Goal: Check status: Check status

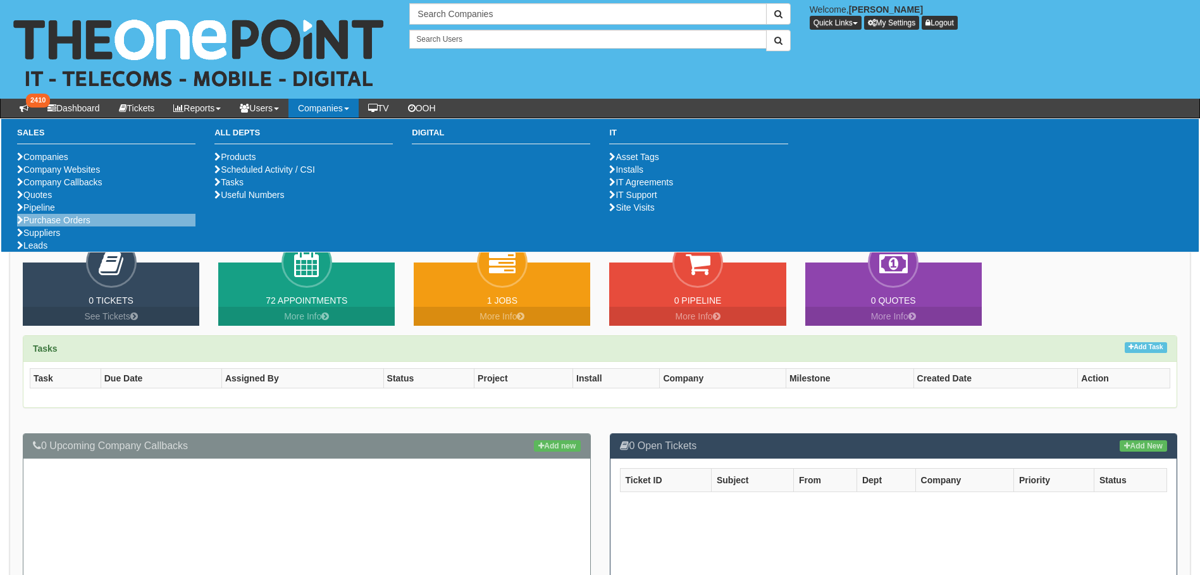
click at [59, 227] on li "Purchase Orders" at bounding box center [106, 220] width 178 height 13
click at [56, 225] on link "Purchase Orders" at bounding box center [53, 220] width 73 height 10
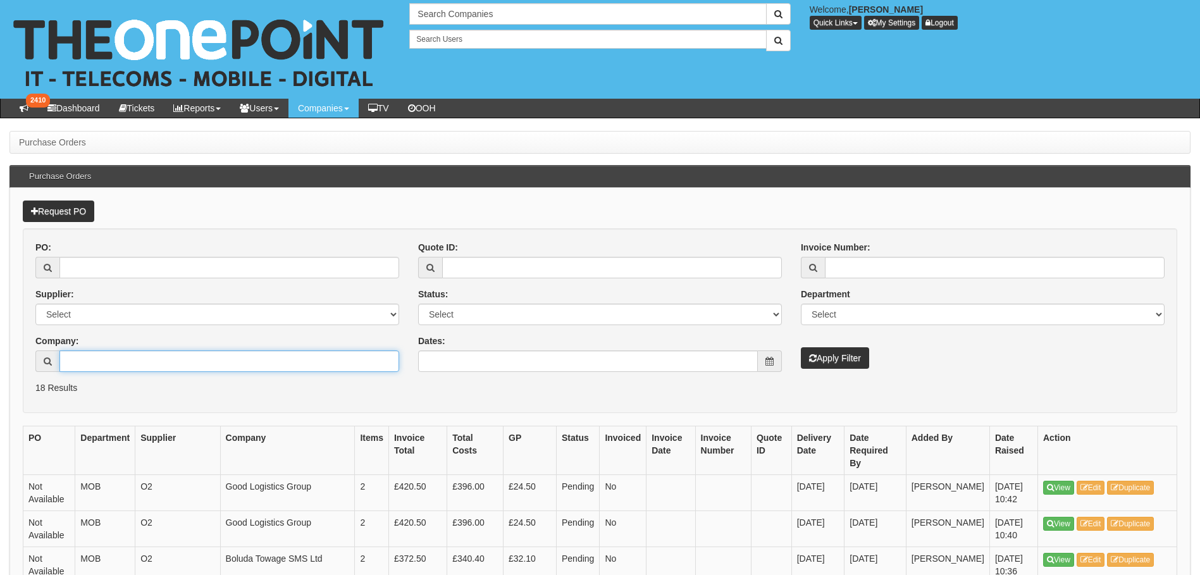
click at [111, 367] on input "Company:" at bounding box center [229, 362] width 340 height 22
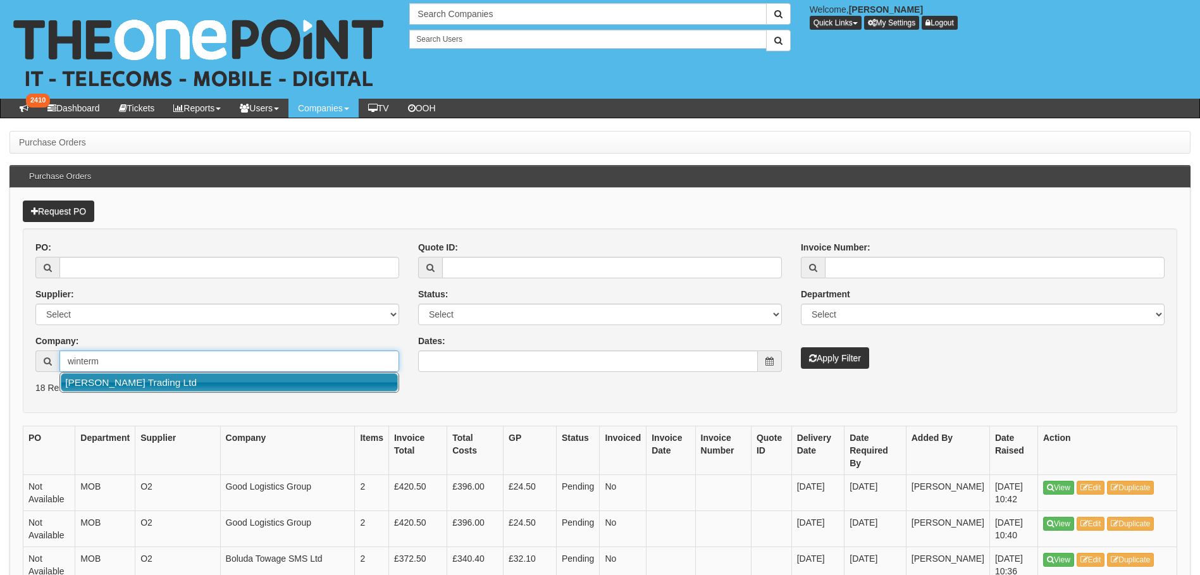
click at [111, 380] on link "Wintermute Trading Ltd" at bounding box center [229, 382] width 337 height 18
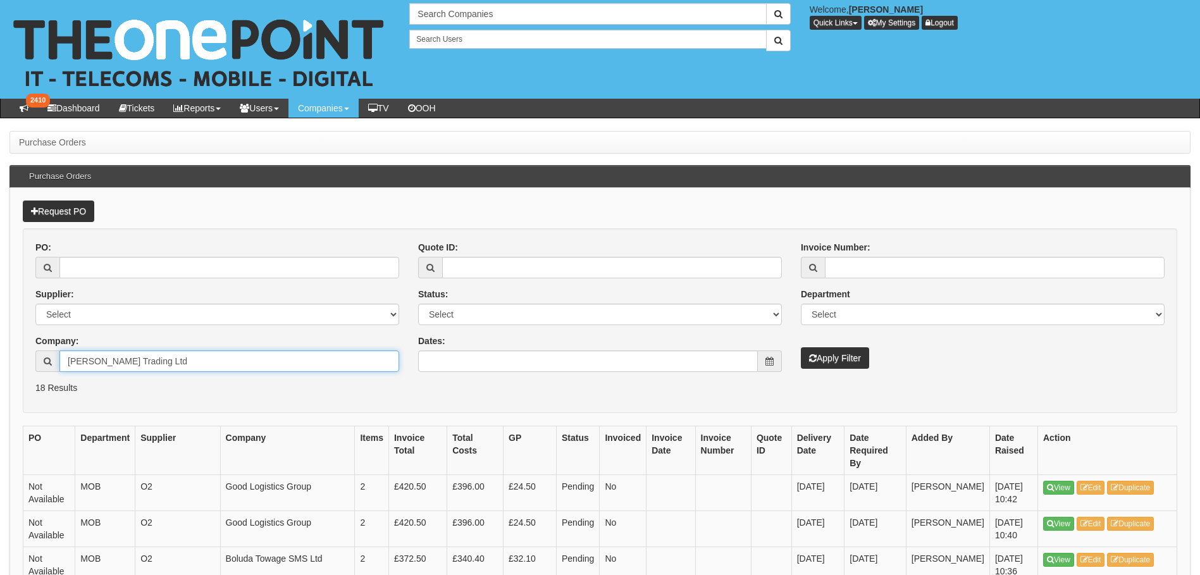
type input "Wintermute Trading Ltd"
click at [829, 367] on button "Apply Filter" at bounding box center [835, 358] width 68 height 22
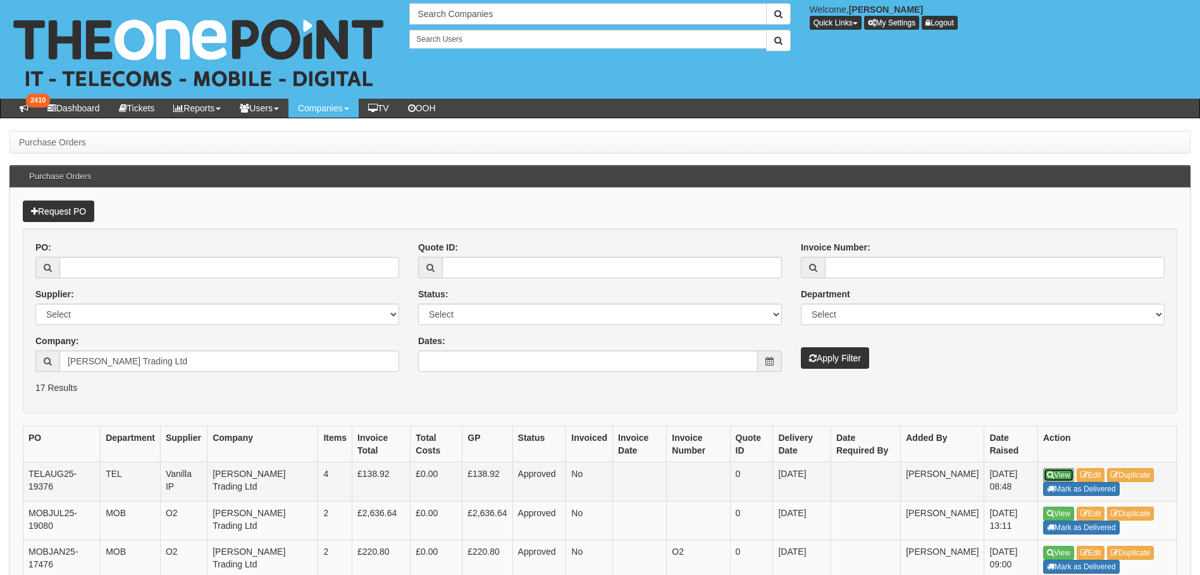
click at [1058, 476] on link "View" at bounding box center [1058, 475] width 31 height 14
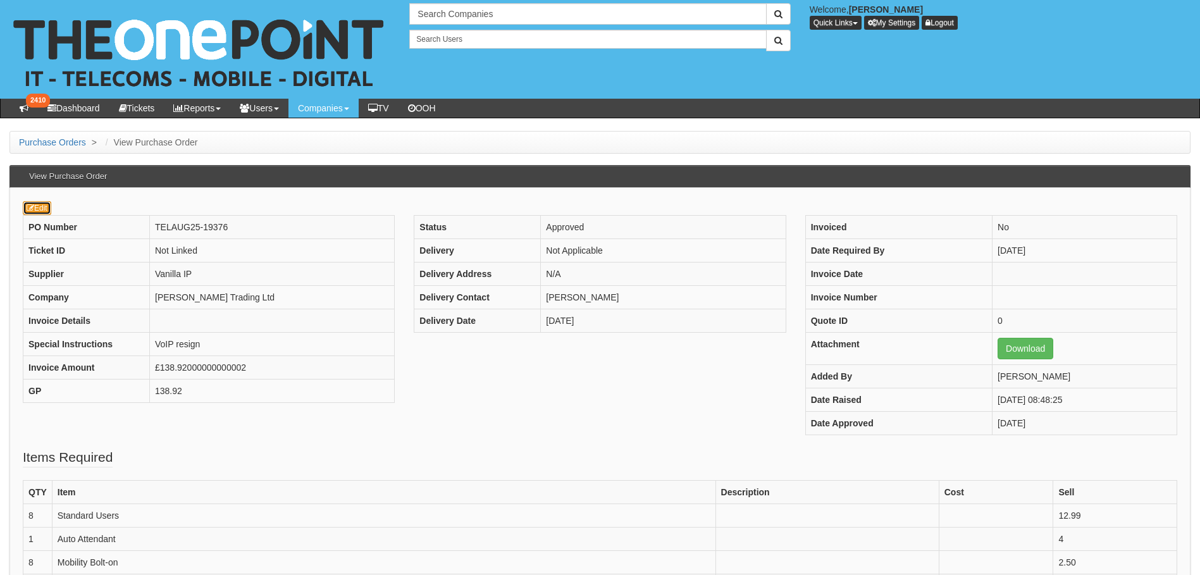
click at [28, 209] on icon at bounding box center [31, 208] width 8 height 8
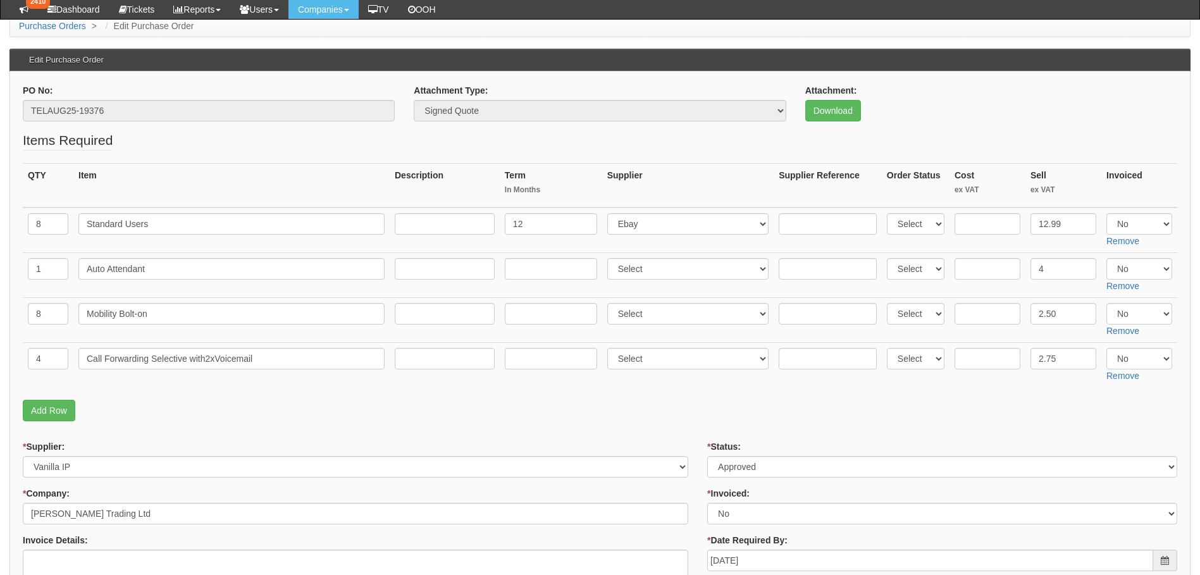
scroll to position [190, 0]
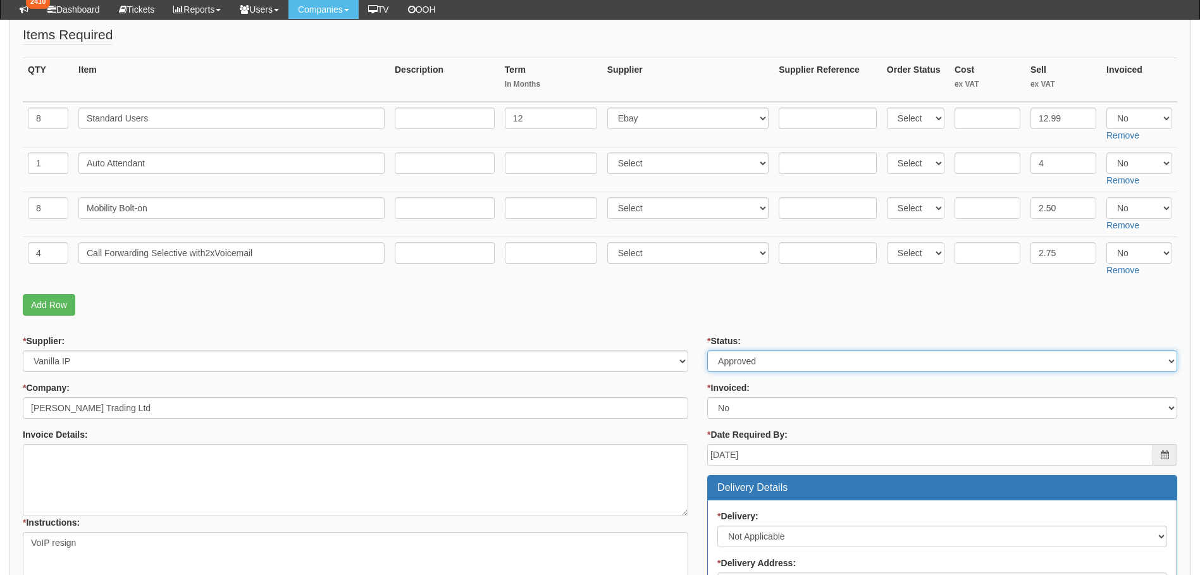
click at [785, 366] on select "Select Approved Completed Delivered Invoiced Ordered Ordered to site Part Order…" at bounding box center [942, 362] width 470 height 22
select select "6"
click at [707, 351] on select "Select Approved Completed Delivered Invoiced Ordered Ordered to site Part Order…" at bounding box center [942, 362] width 470 height 22
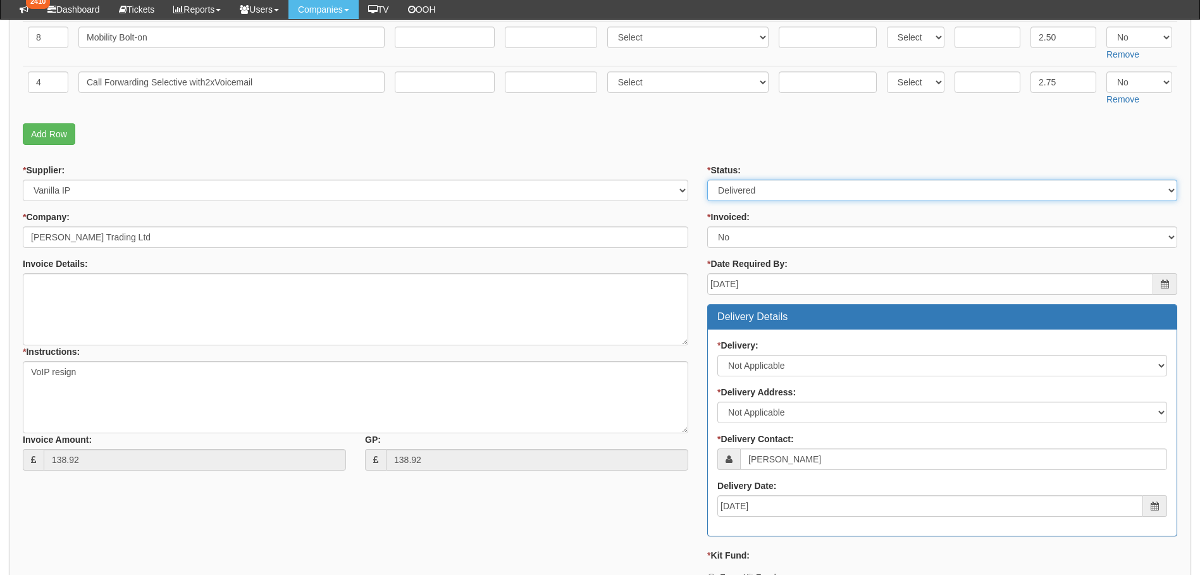
scroll to position [688, 0]
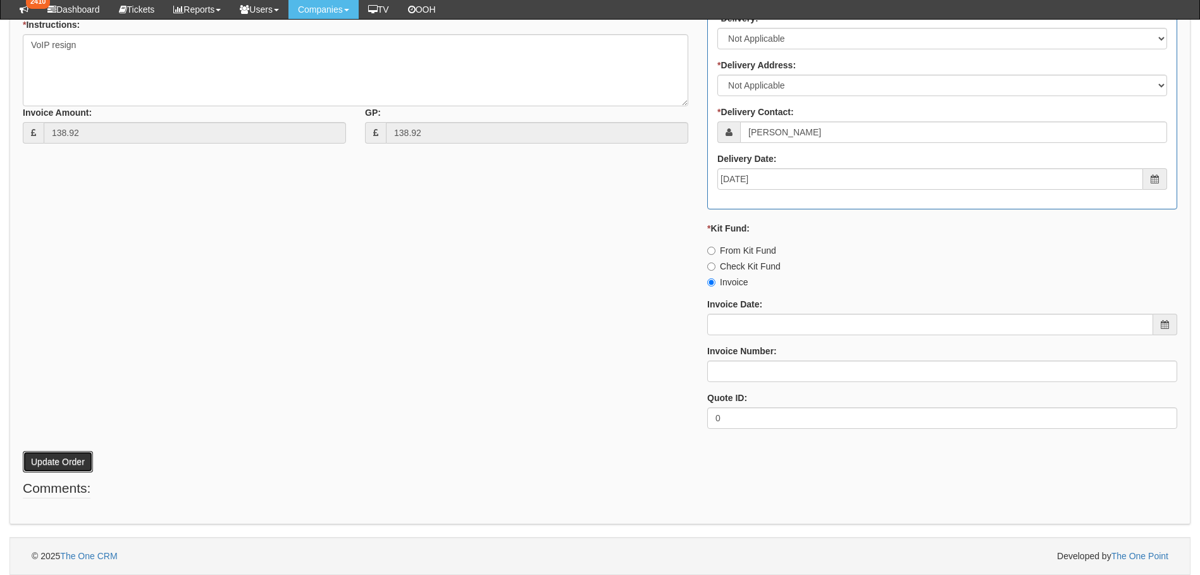
click at [63, 454] on button "Update Order" at bounding box center [58, 462] width 70 height 22
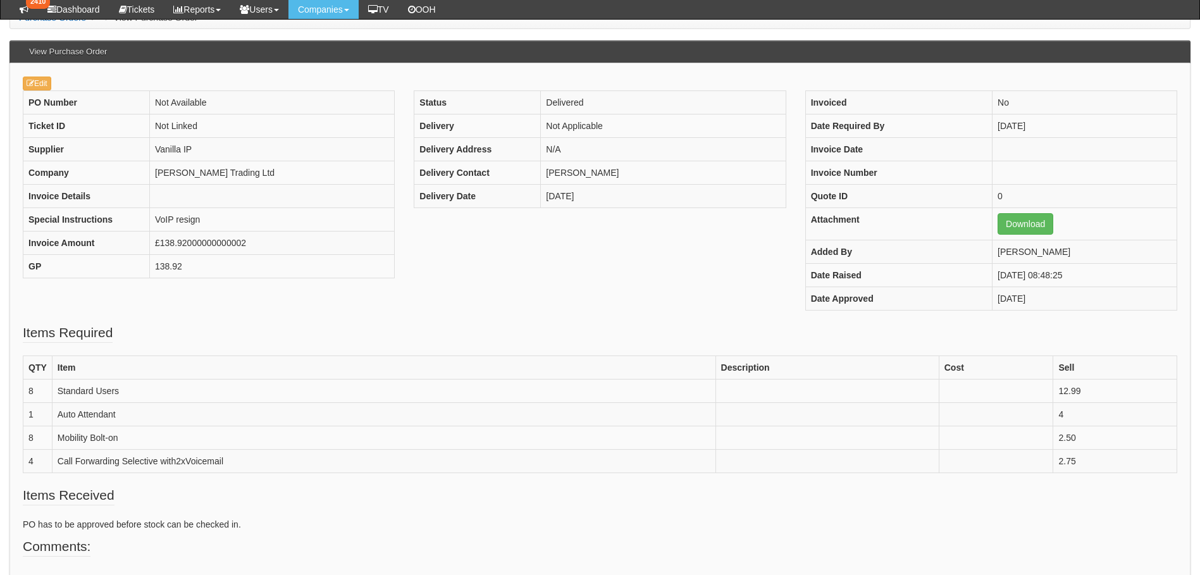
scroll to position [231, 0]
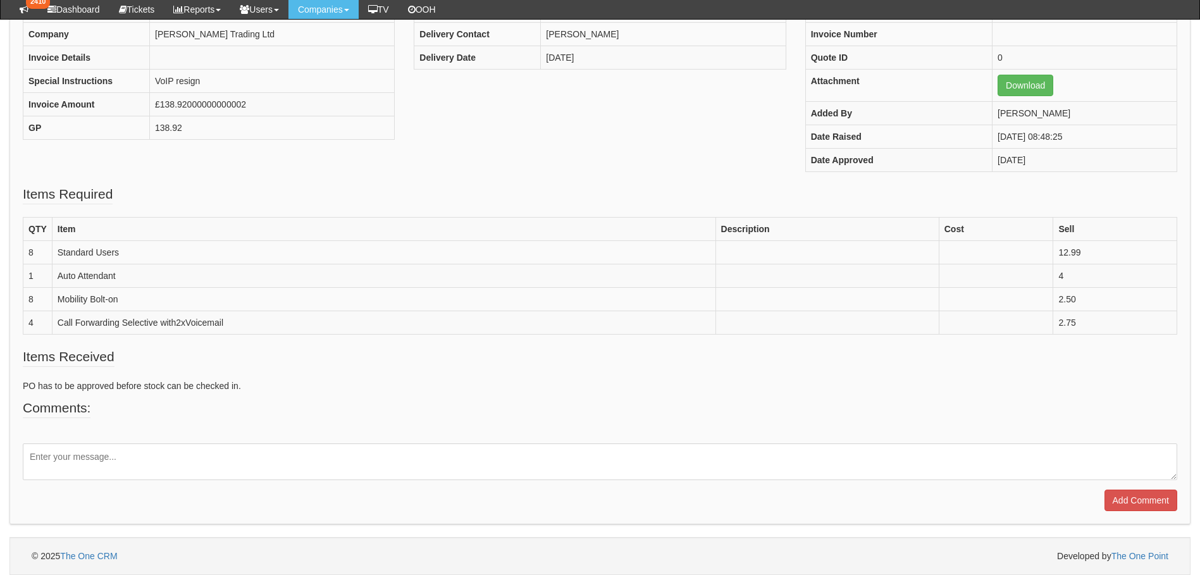
click at [133, 456] on textarea at bounding box center [600, 462] width 1155 height 37
type textarea "H"
type textarea "The renewal has been completed (no changes)"
click at [1136, 506] on input "Add Comment" at bounding box center [1141, 501] width 73 height 22
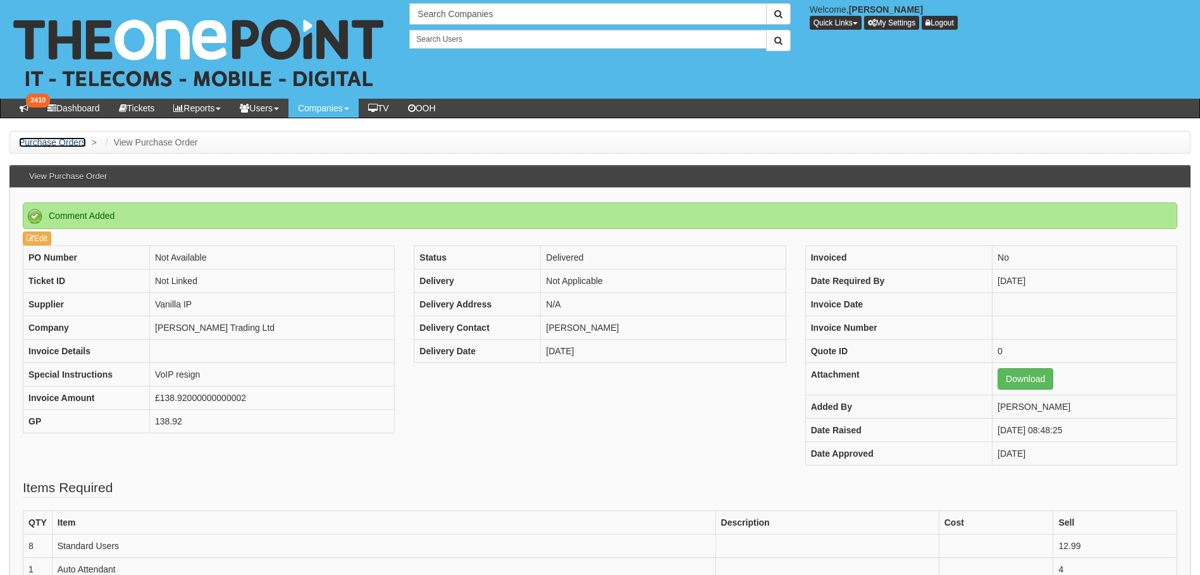
click at [63, 139] on link "Purchase Orders" at bounding box center [52, 142] width 67 height 10
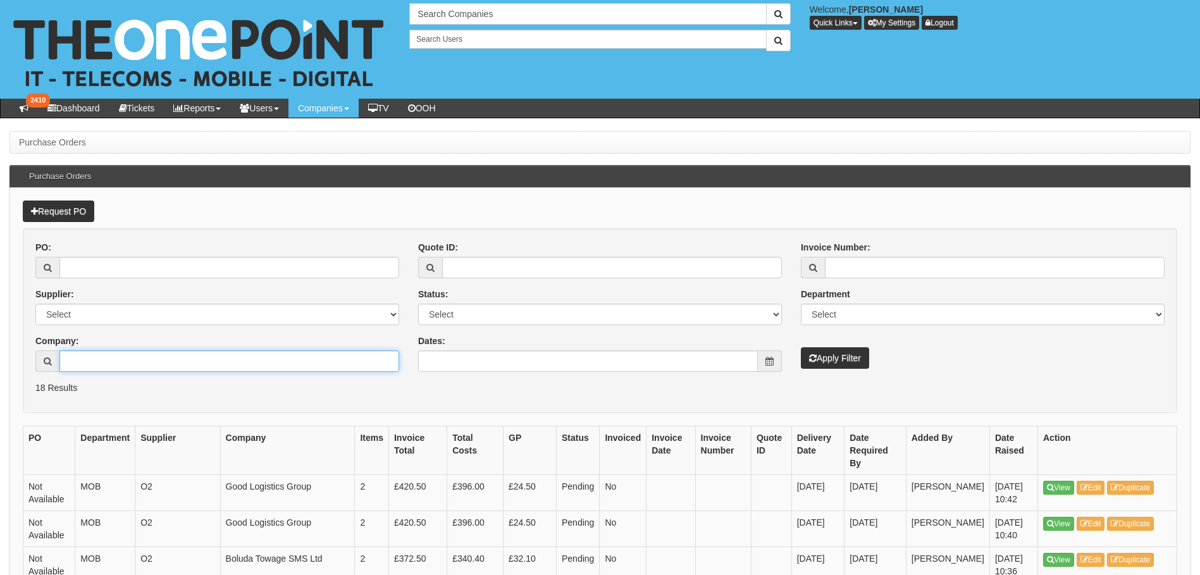
click at [108, 356] on input "Company:" at bounding box center [229, 362] width 340 height 22
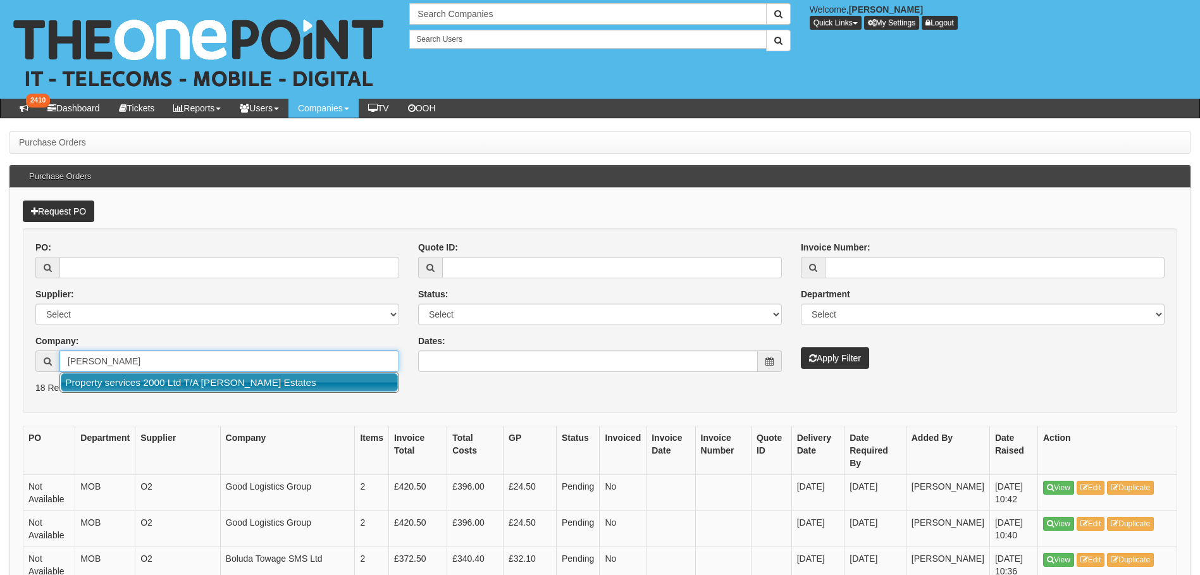
click at [125, 378] on link "Property services 2000 Ltd T/A [PERSON_NAME] Estates" at bounding box center [229, 382] width 337 height 18
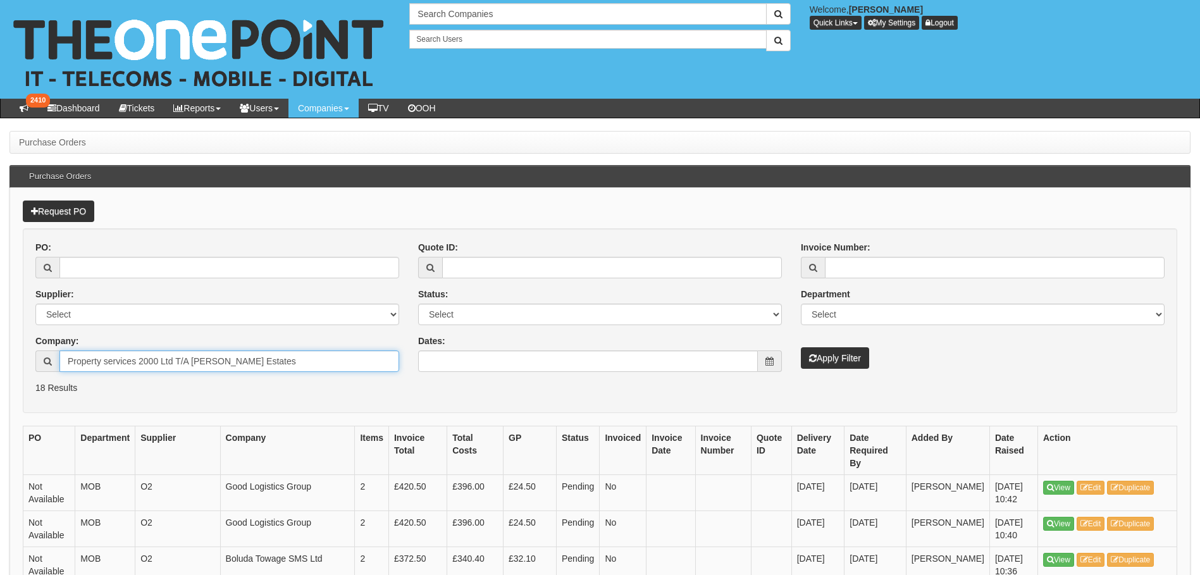
type input "Property services 2000 Ltd T/A [PERSON_NAME] Estates"
click at [846, 360] on button "Apply Filter" at bounding box center [835, 358] width 68 height 22
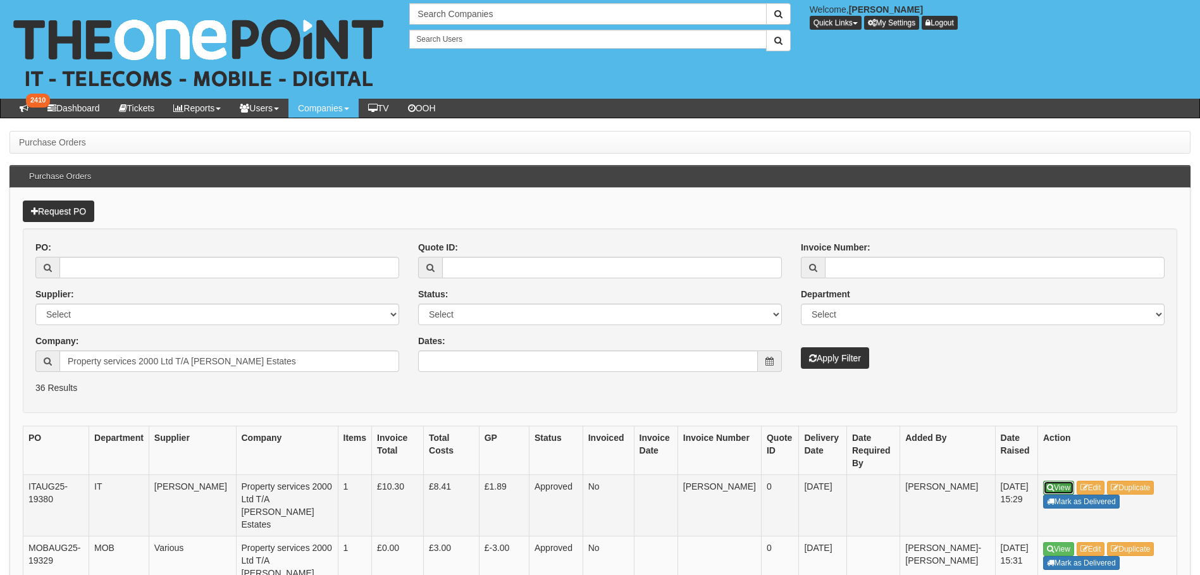
click at [1055, 487] on link "View" at bounding box center [1058, 488] width 31 height 14
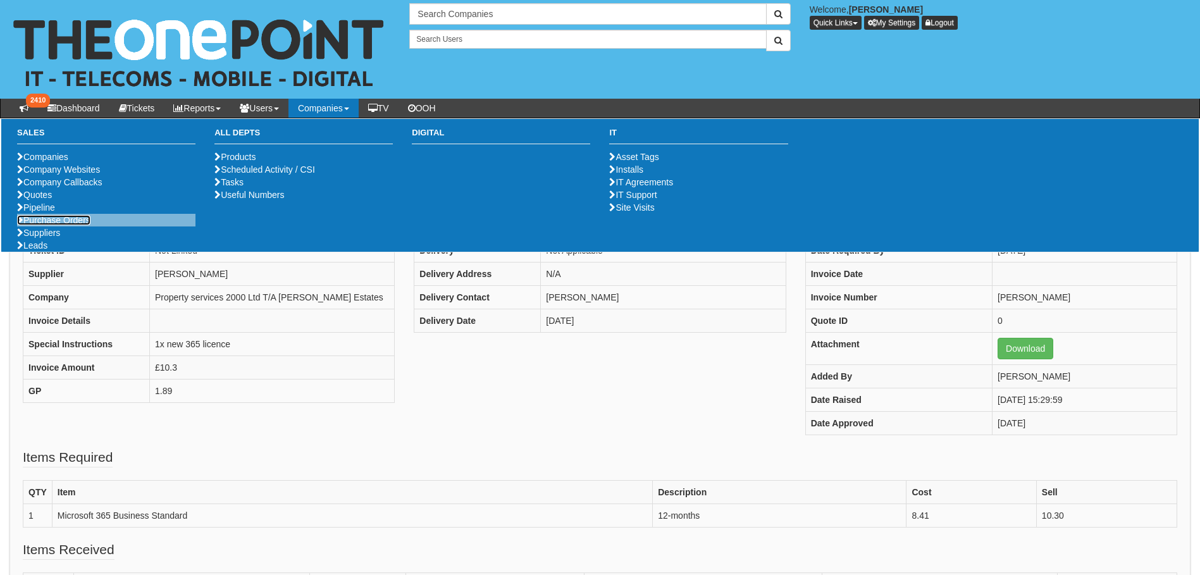
click at [61, 225] on link "Purchase Orders" at bounding box center [53, 220] width 73 height 10
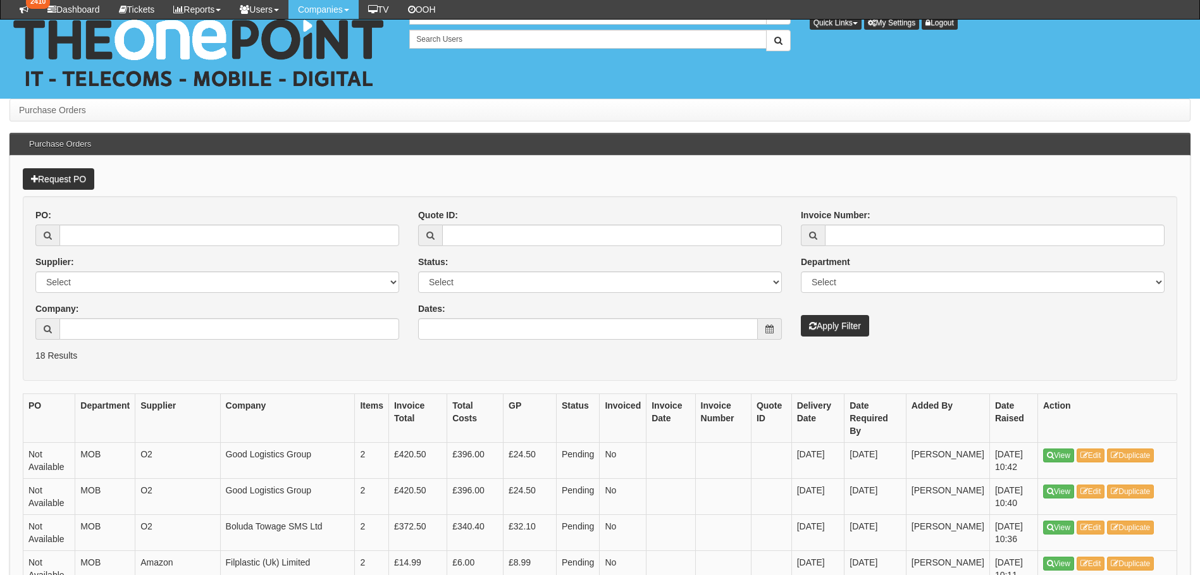
scroll to position [190, 0]
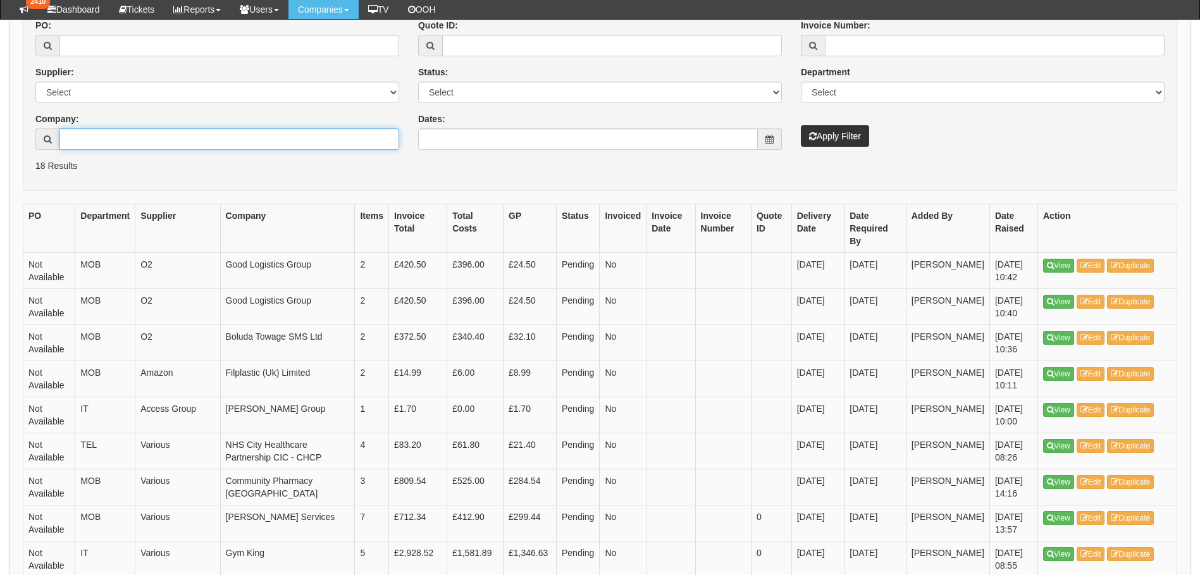
click at [116, 139] on input "Company:" at bounding box center [229, 139] width 340 height 22
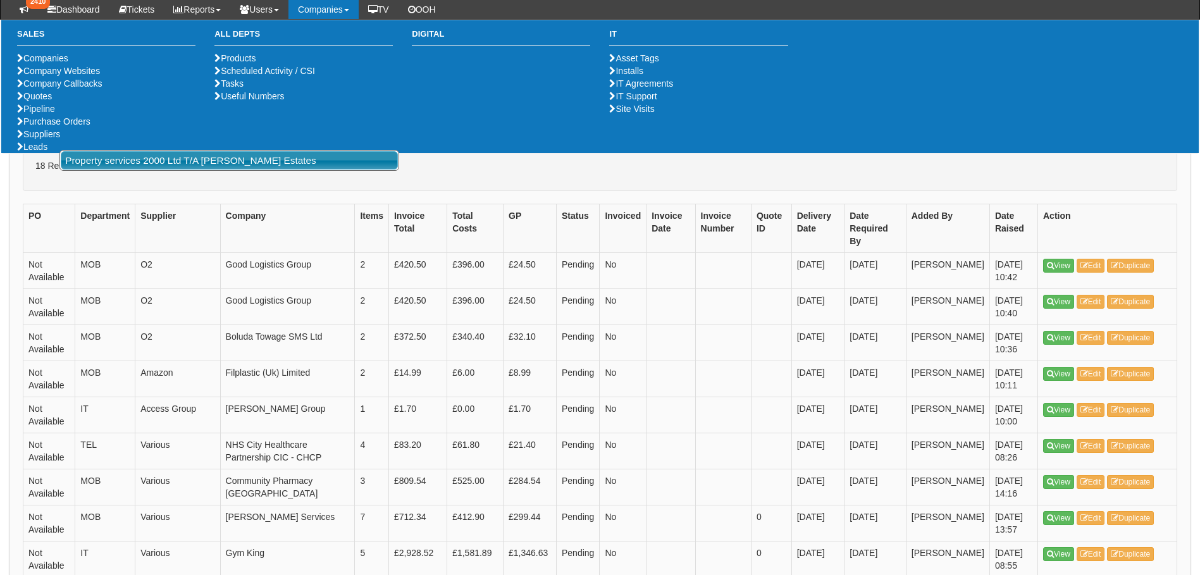
click at [254, 163] on link "Property services 2000 Ltd T/A [PERSON_NAME] Estates" at bounding box center [229, 160] width 337 height 18
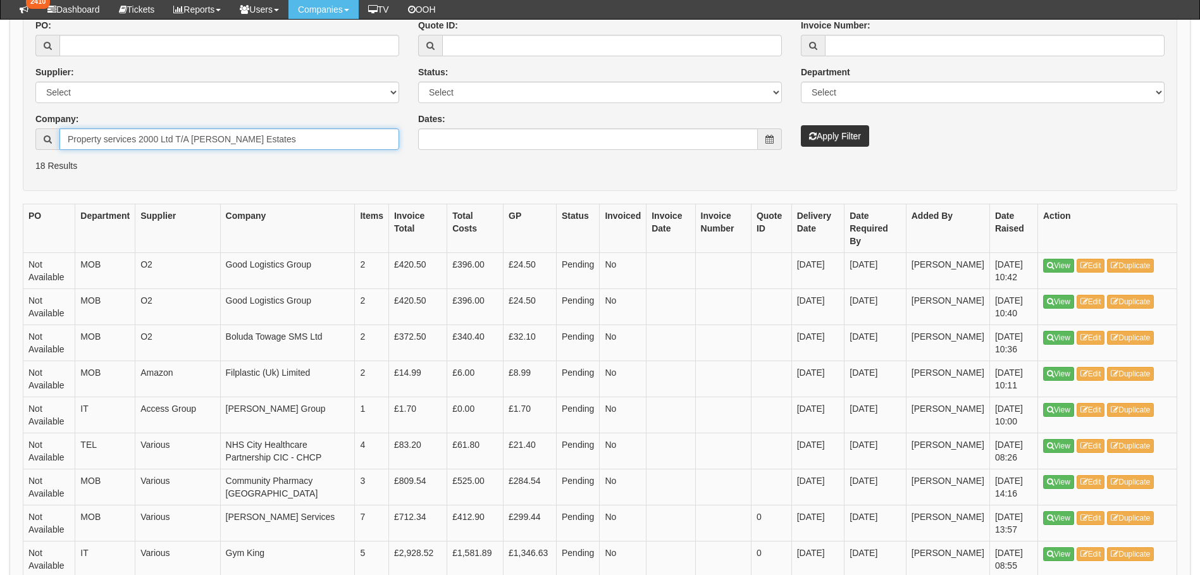
click at [309, 137] on input "Property services 2000 Ltd T/A [PERSON_NAME] Estates" at bounding box center [229, 139] width 340 height 22
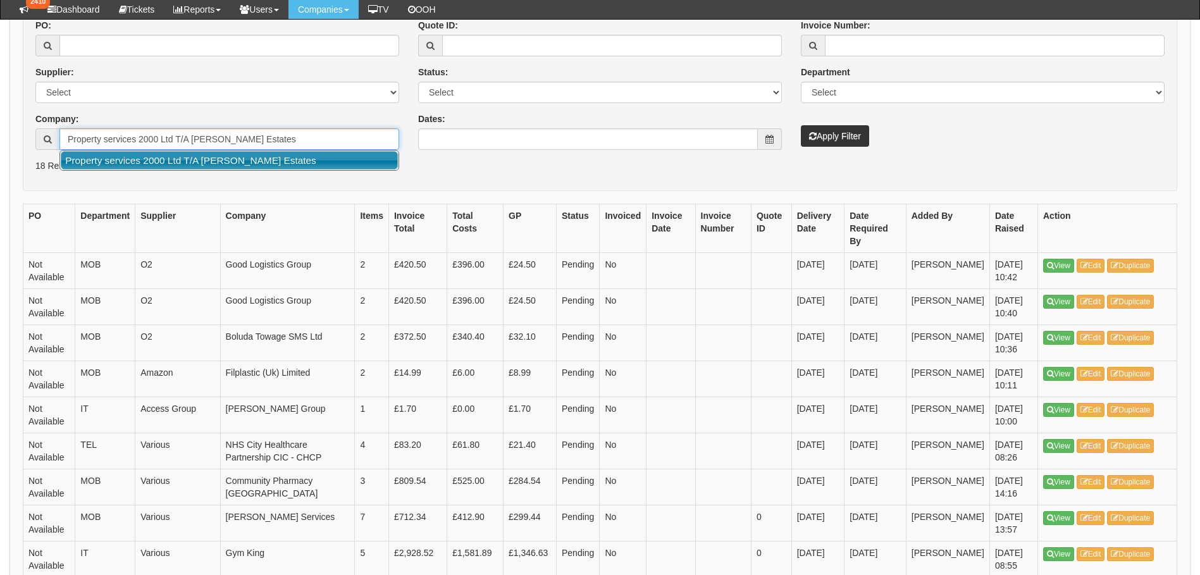
click at [245, 156] on link "Property services 2000 Ltd T/A [PERSON_NAME] Estates" at bounding box center [229, 160] width 337 height 18
type input "Property services 2000 Ltd T/A [PERSON_NAME] Estates"
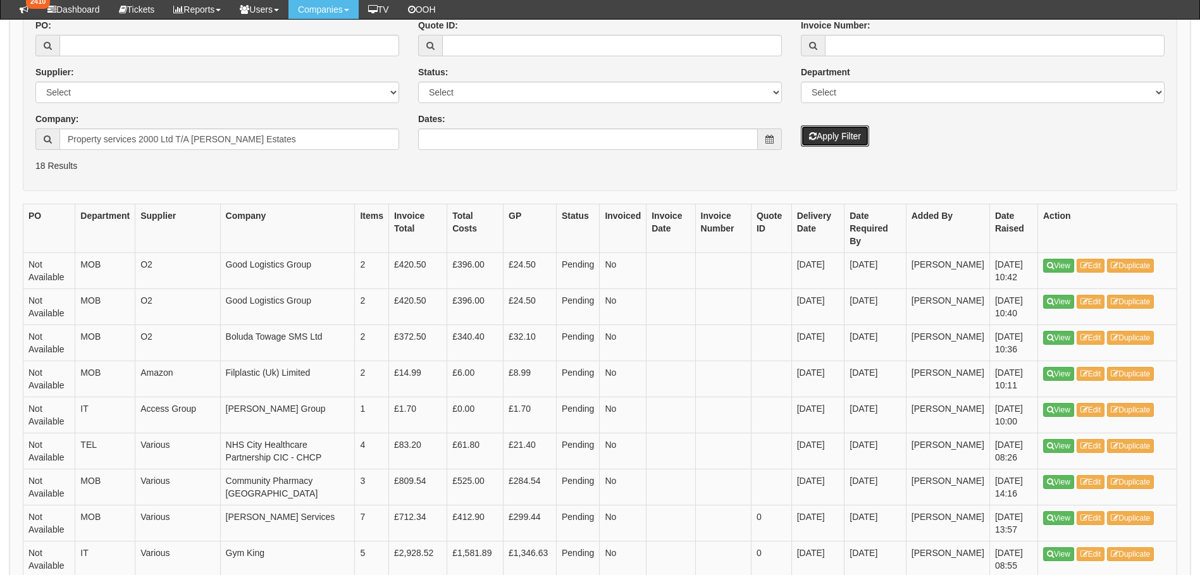
click at [851, 140] on button "Apply Filter" at bounding box center [835, 136] width 68 height 22
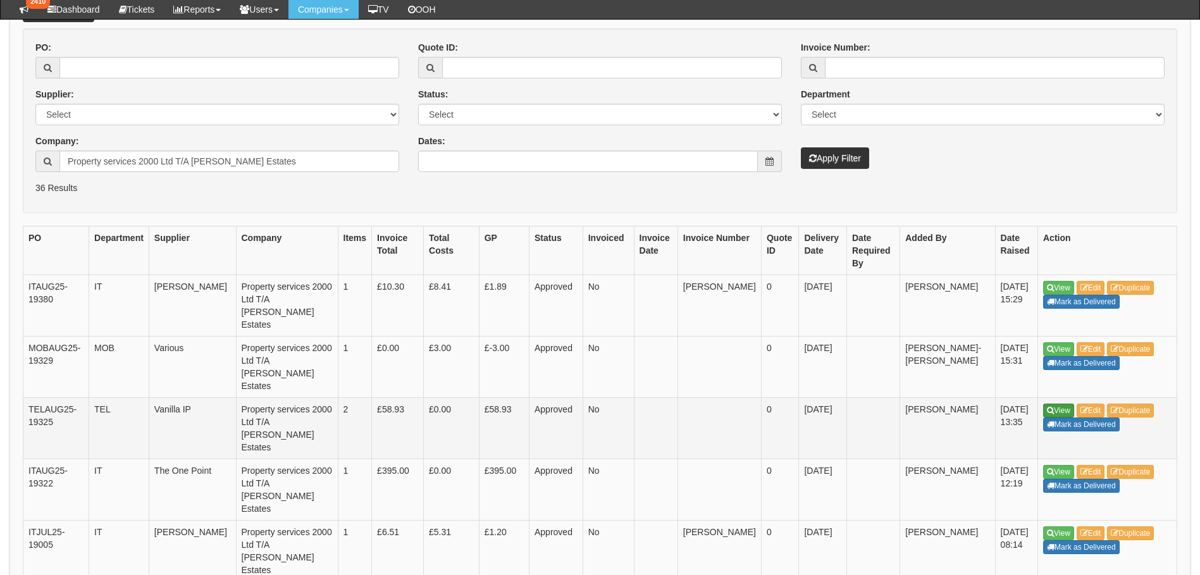
scroll to position [190, 0]
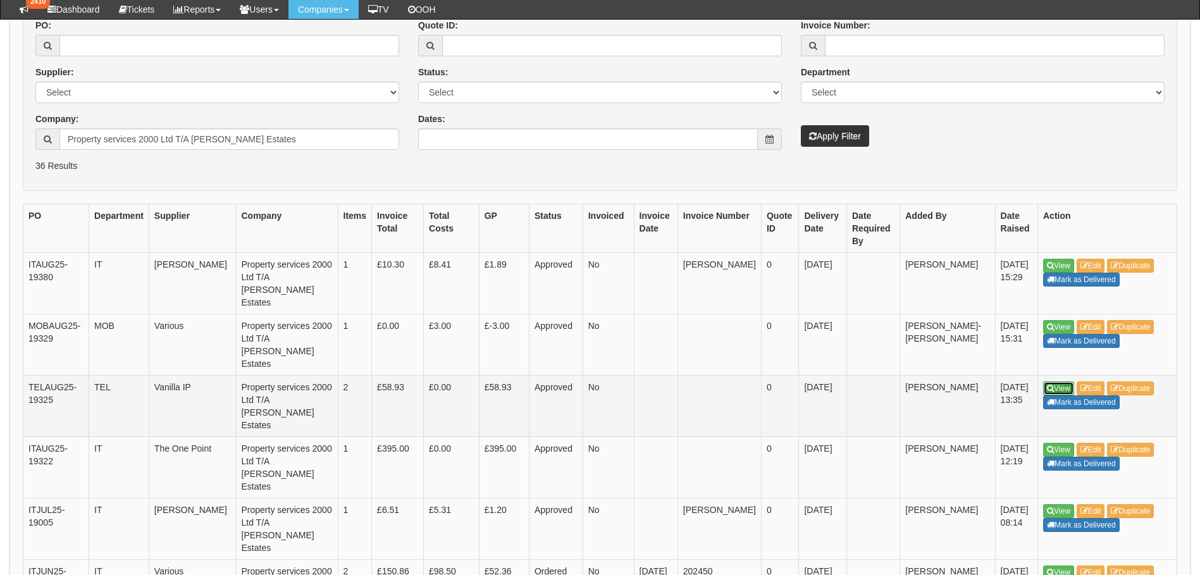
click at [1057, 382] on link "View" at bounding box center [1058, 389] width 31 height 14
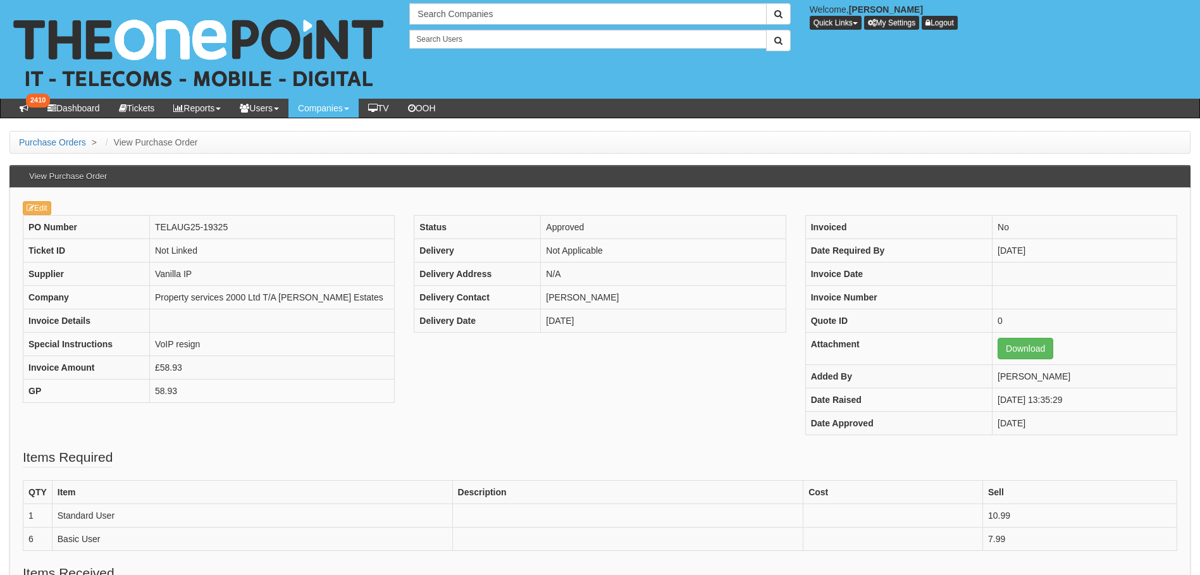
scroll to position [63, 0]
